Goal: Task Accomplishment & Management: Use online tool/utility

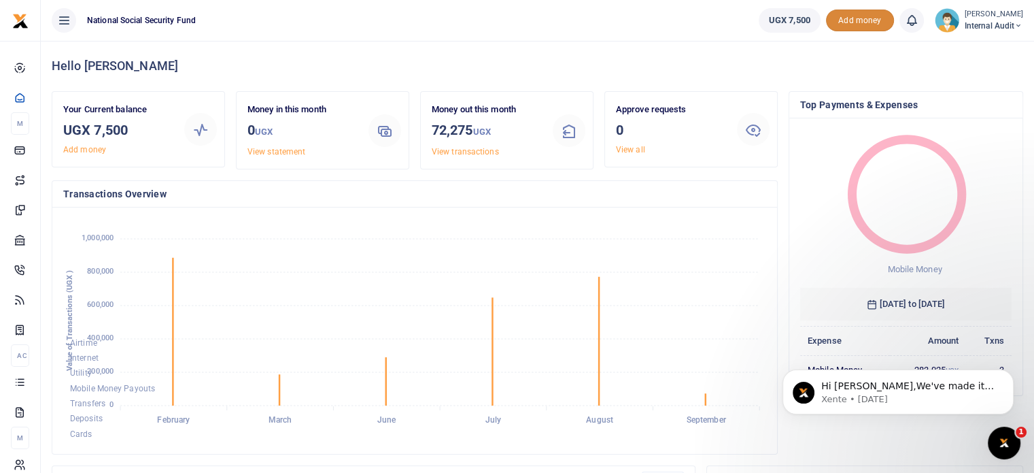
click at [849, 21] on span "Add money" at bounding box center [860, 21] width 68 height 22
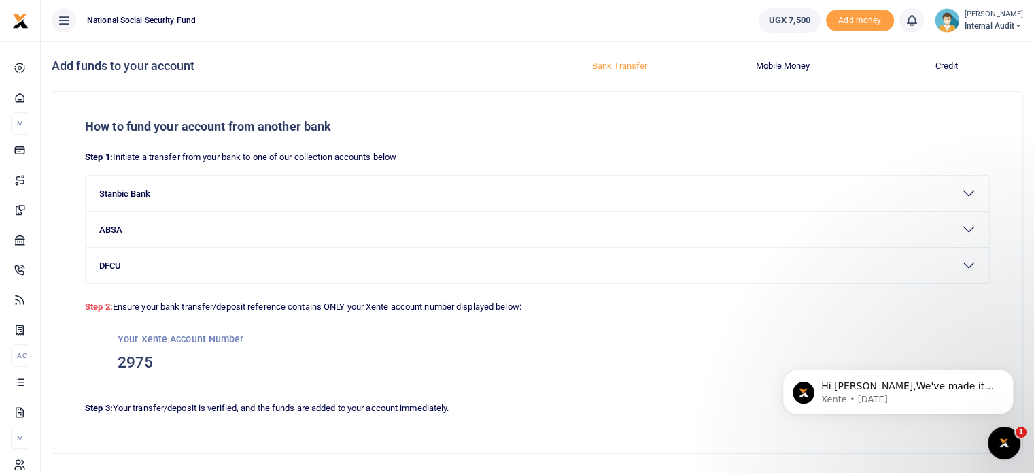
click at [522, 40] on ul "National Social Security Fund" at bounding box center [394, 20] width 707 height 41
click at [1018, 25] on icon at bounding box center [1019, 26] width 8 height 10
click at [965, 50] on link "Switch accounts" at bounding box center [970, 49] width 107 height 19
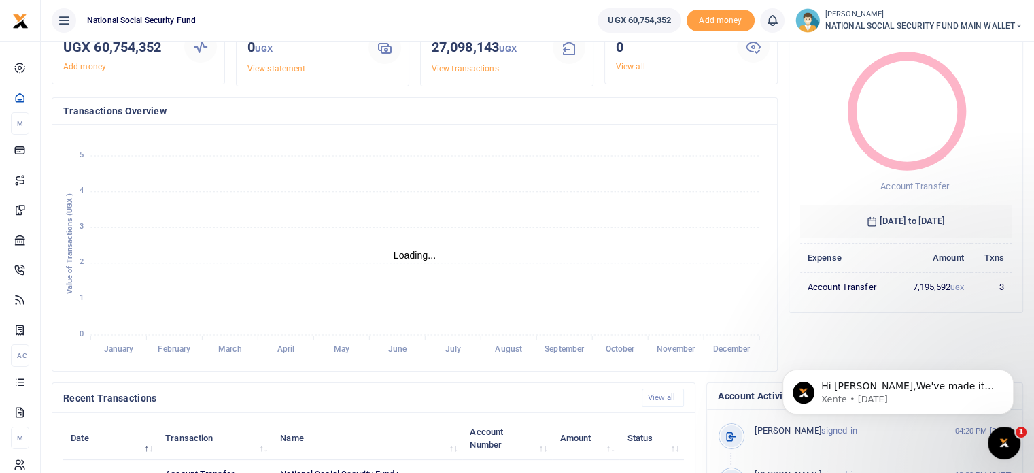
scroll to position [68, 0]
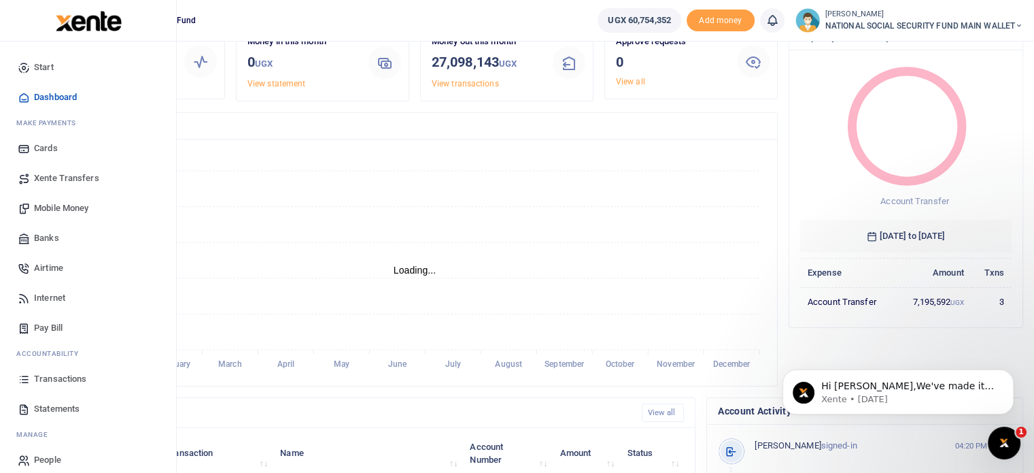
click at [73, 176] on span "Xente Transfers" at bounding box center [66, 178] width 65 height 14
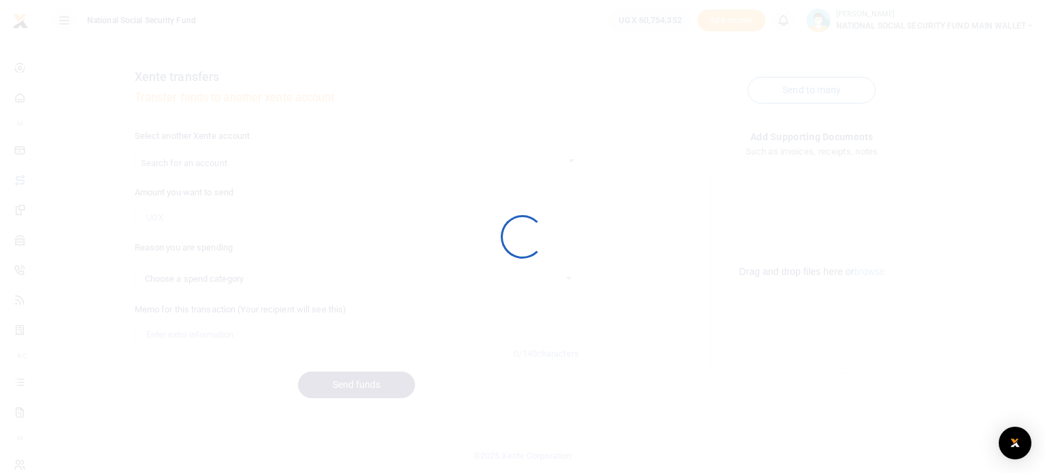
select select
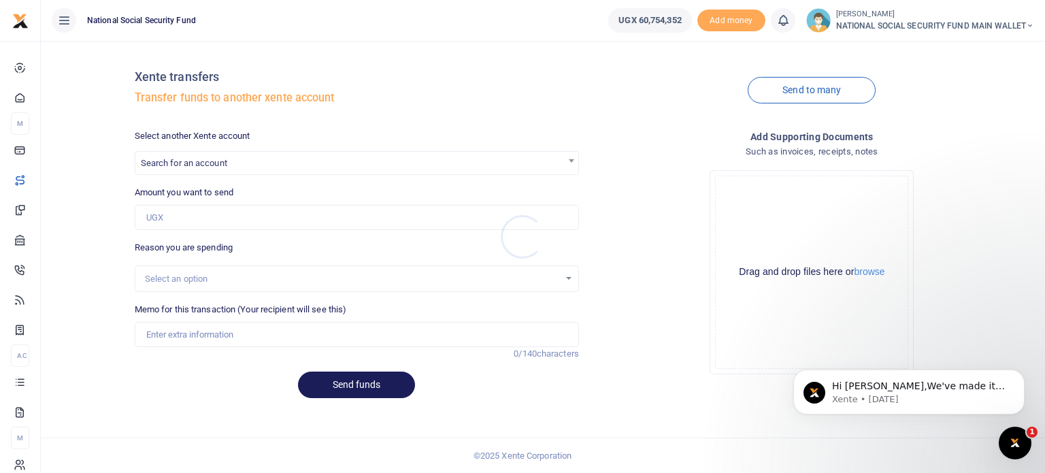
click at [200, 159] on div at bounding box center [522, 236] width 1045 height 473
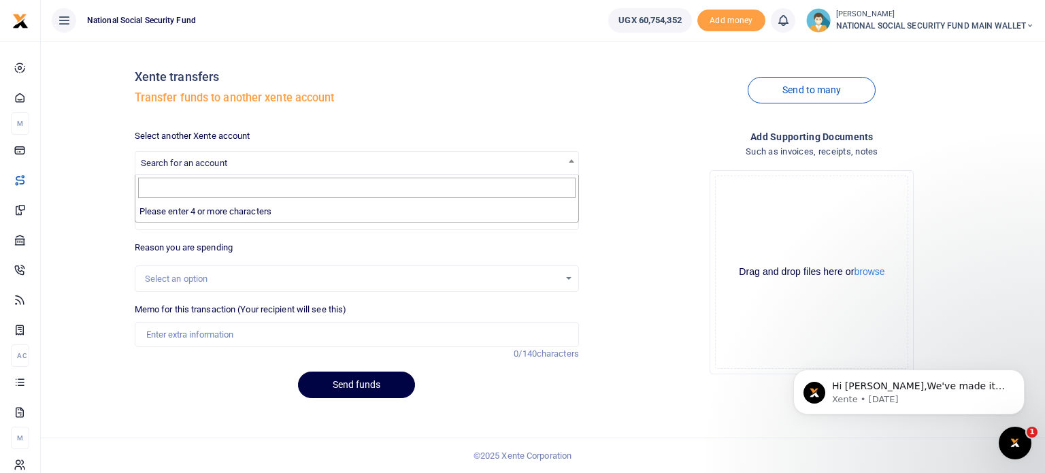
click at [193, 163] on span "Search for an account" at bounding box center [184, 163] width 86 height 10
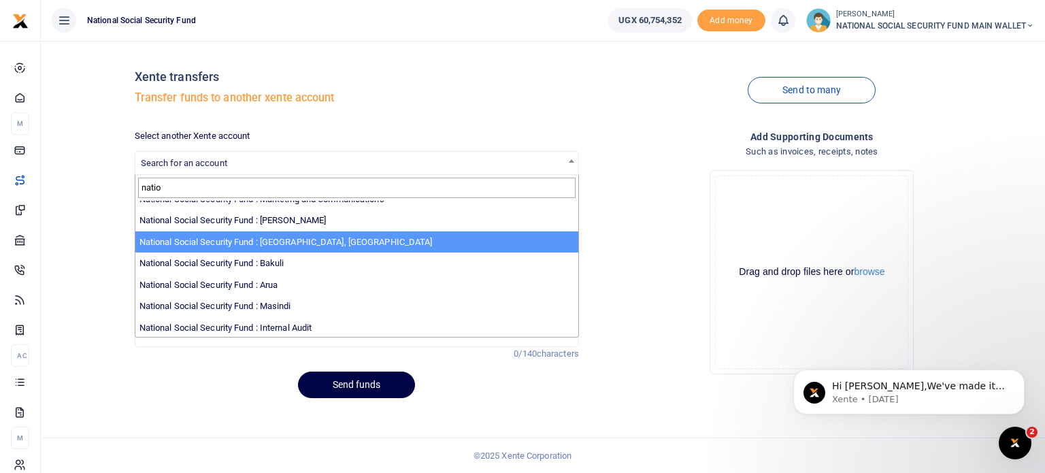
scroll to position [594, 0]
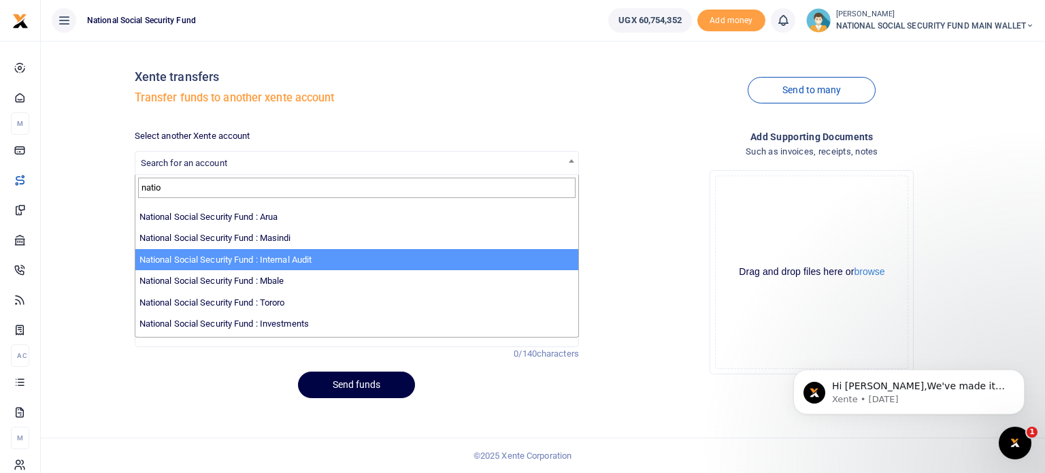
type input "natio"
select select "2975"
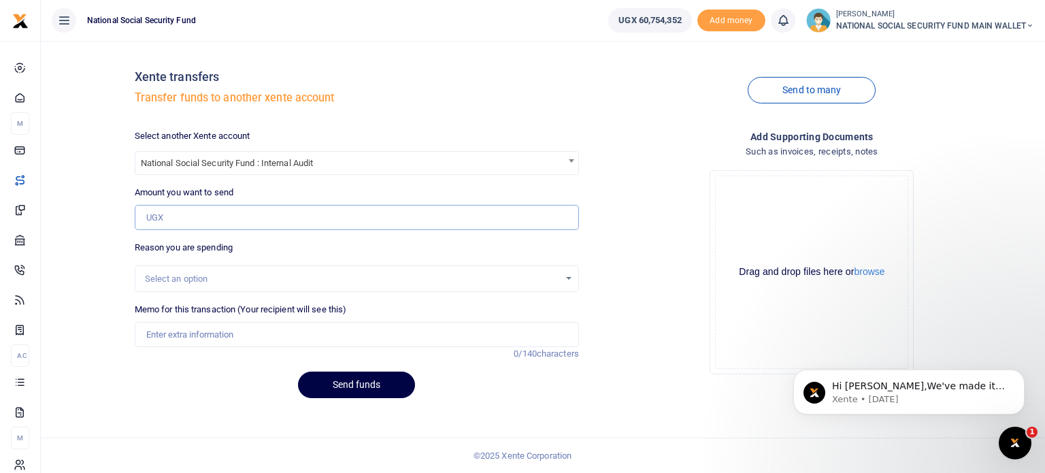
click at [224, 218] on input "Amount you want to send" at bounding box center [357, 218] width 444 height 26
click at [225, 214] on input "Amount you want to send" at bounding box center [357, 218] width 444 height 26
paste input "1,420,225.00"
type input "1,420,225"
click at [399, 154] on span "National Social Security Fund : Internal Audit" at bounding box center [356, 162] width 443 height 21
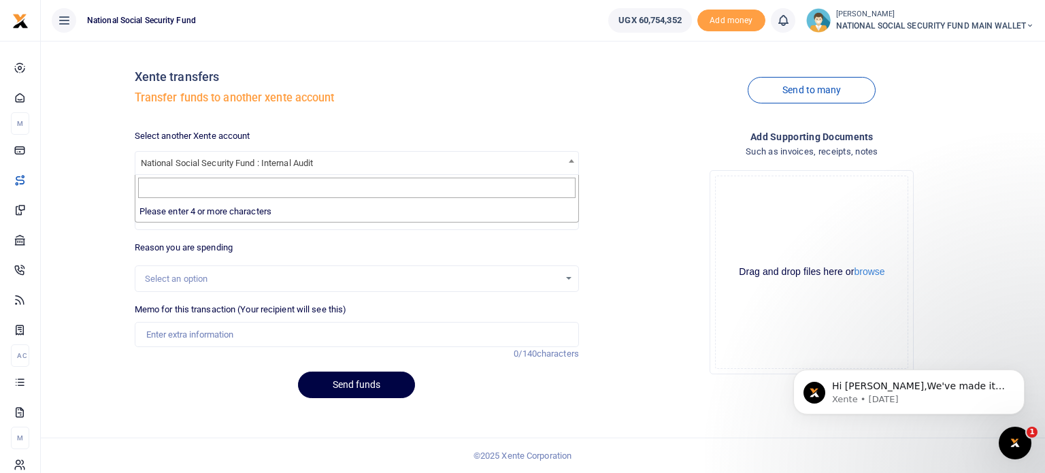
click at [223, 233] on div "Select another Xente account National Social Security Fund : Internal Audit Nat…" at bounding box center [356, 269] width 455 height 280
click at [189, 280] on div "Select an option" at bounding box center [352, 279] width 414 height 14
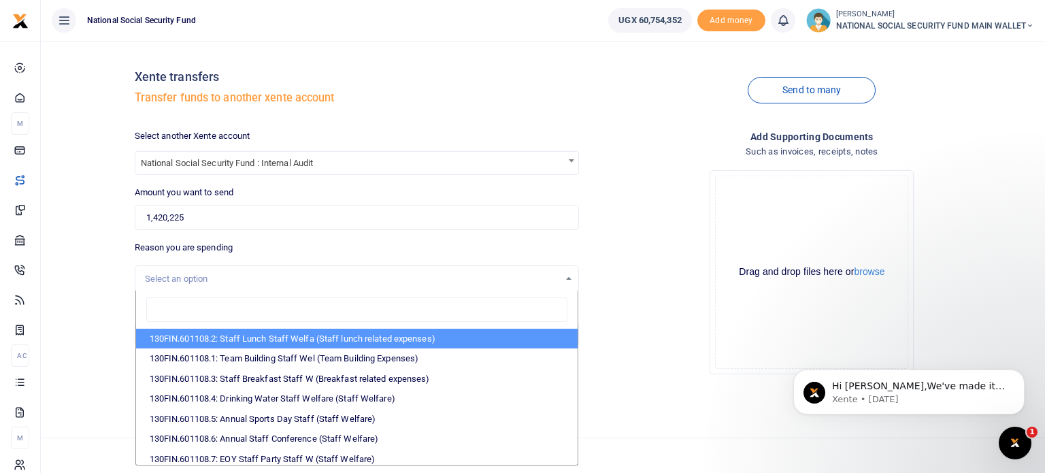
click at [41, 265] on div "Xente transfers Transfer funds to another xente account Send to many Select ano…" at bounding box center [543, 257] width 1004 height 432
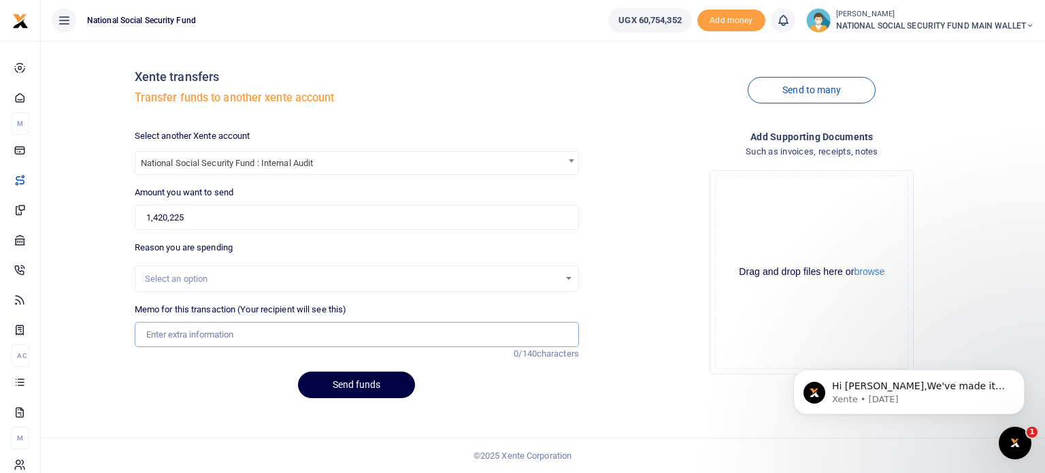
click at [182, 328] on input "Memo for this transaction (Your recipient will see this)" at bounding box center [357, 335] width 444 height 26
click at [323, 330] on input "ISHAKA PETTY CASH REPLENISHMENT JAN 25" at bounding box center [357, 335] width 444 height 26
drag, startPoint x: 174, startPoint y: 331, endPoint x: 111, endPoint y: 331, distance: 63.2
click at [111, 331] on div "Xente transfers Transfer funds to another xente account Send to many Select ano…" at bounding box center [542, 230] width 993 height 357
type input "AUDIT PETTY CASH REPLENISHMENT SEP 25"
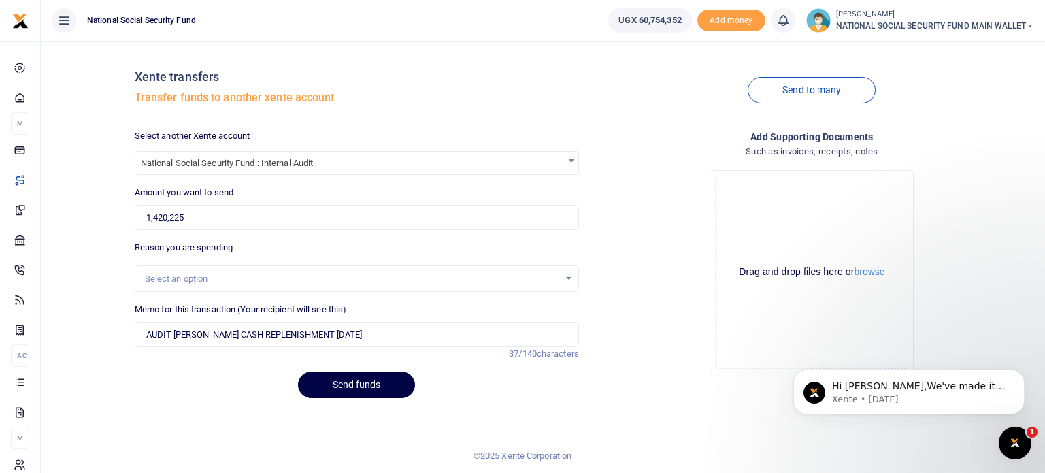
click at [631, 171] on div "Drop your files here Drag and drop files here or browse Powered by Uppy" at bounding box center [812, 272] width 444 height 226
click at [354, 388] on button "Send funds" at bounding box center [356, 384] width 117 height 27
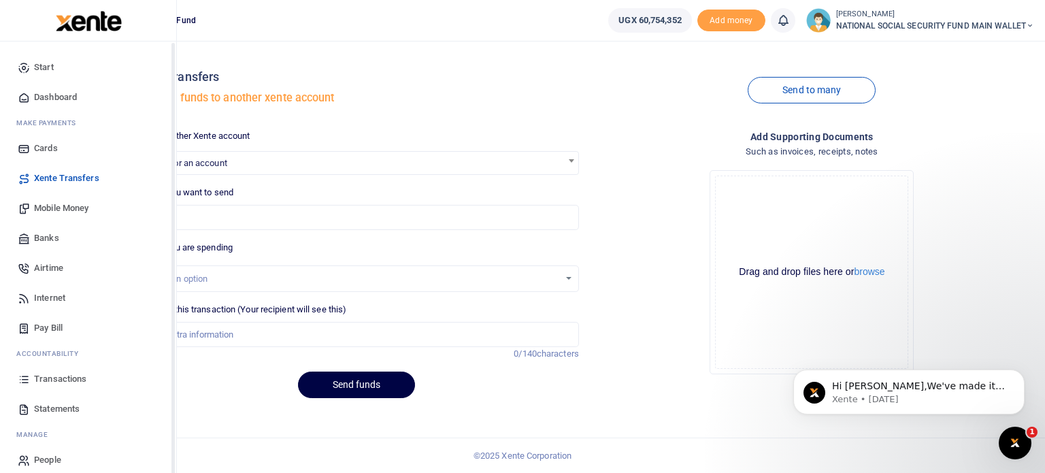
click at [62, 95] on span "Dashboard" at bounding box center [55, 97] width 43 height 14
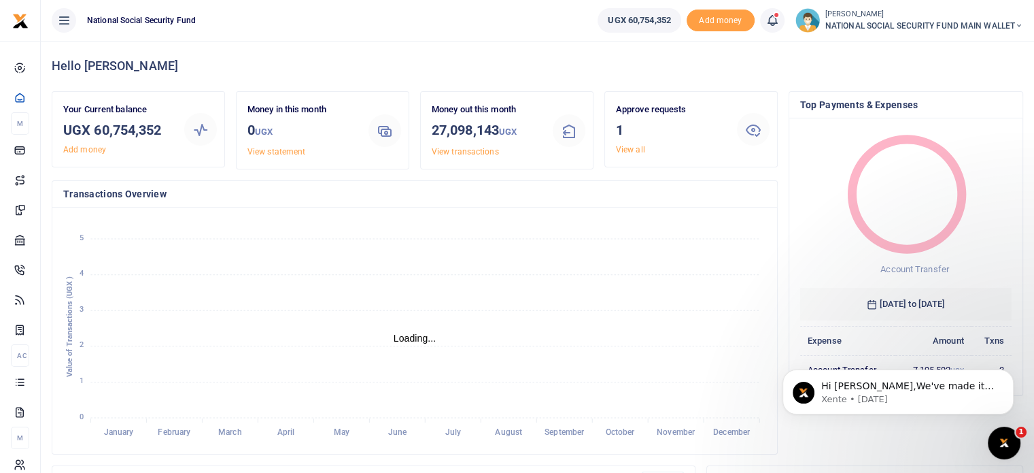
click at [1012, 25] on span "NATIONAL SOCIAL SECURITY FUND MAIN WALLET" at bounding box center [925, 26] width 198 height 12
click at [945, 122] on link "Logout" at bounding box center [971, 124] width 107 height 19
